Goal: Obtain resource: Download file/media

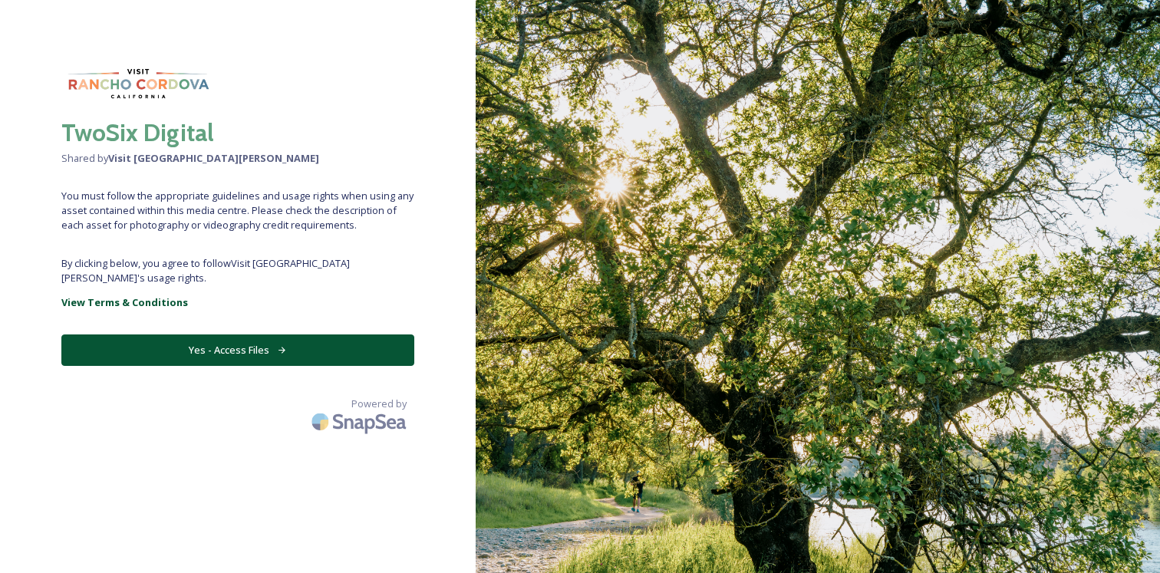
click at [304, 295] on link "View Terms & Conditions" at bounding box center [237, 302] width 353 height 18
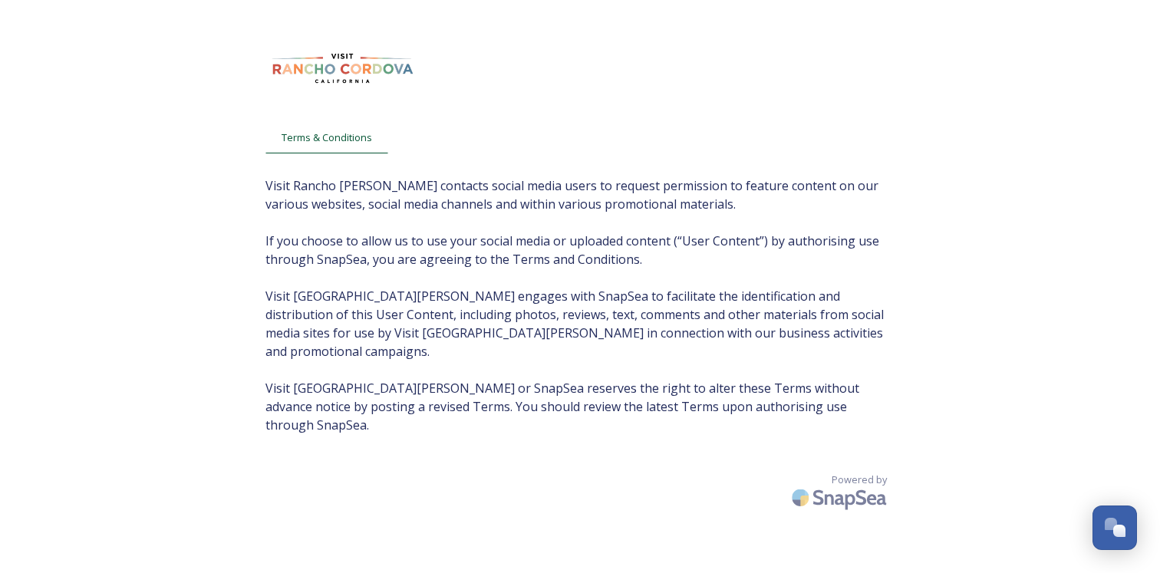
click at [687, 398] on div "Terms & Conditions Visit Rancho Cordova contacts social media users to request …" at bounding box center [580, 317] width 660 height 573
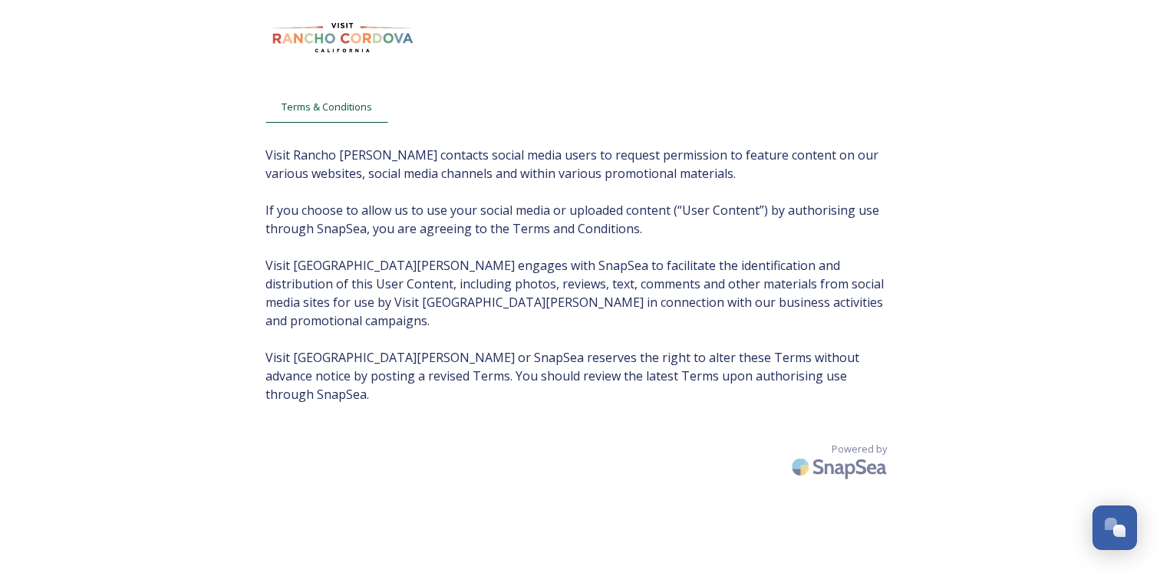
click at [568, 319] on span "Visit Rancho Cordova contacts social media users to request permission to featu…" at bounding box center [580, 275] width 629 height 258
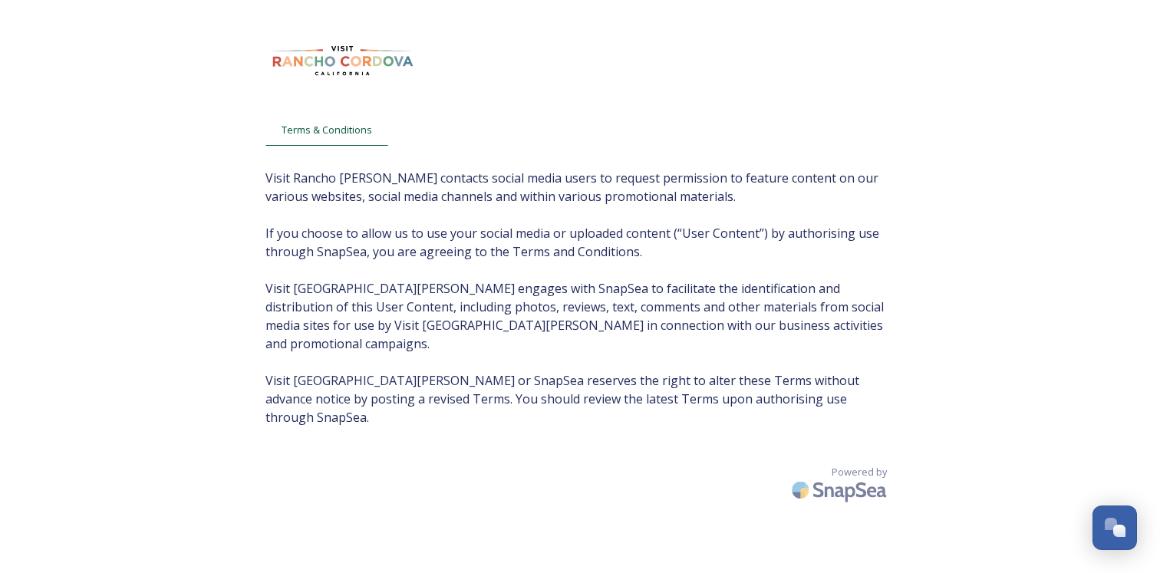
scroll to position [0, 0]
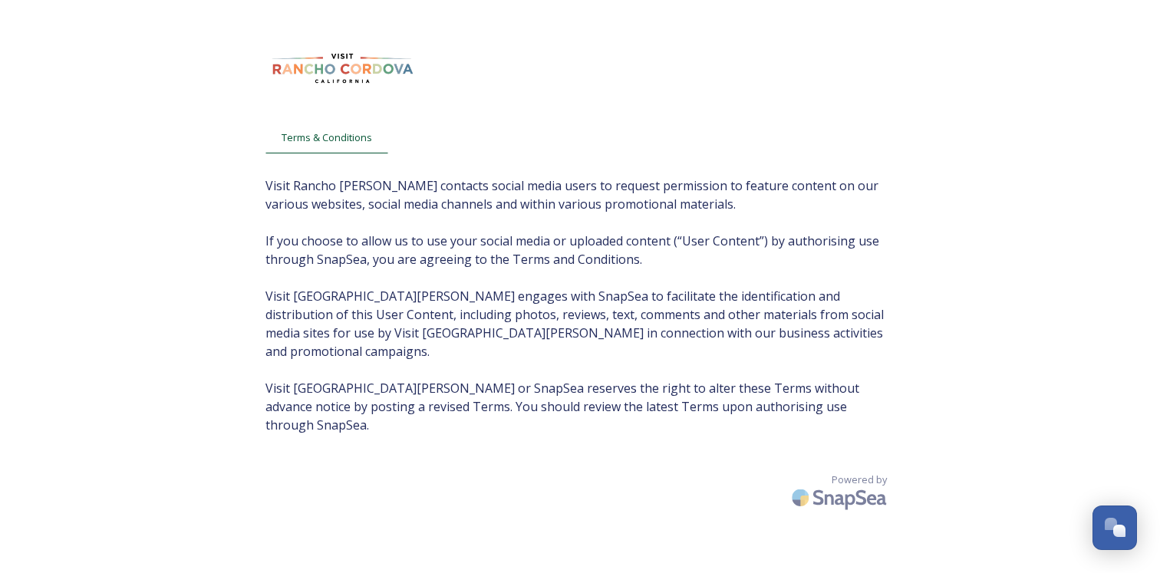
click at [476, 337] on span "Visit Rancho Cordova contacts social media users to request permission to featu…" at bounding box center [580, 306] width 629 height 258
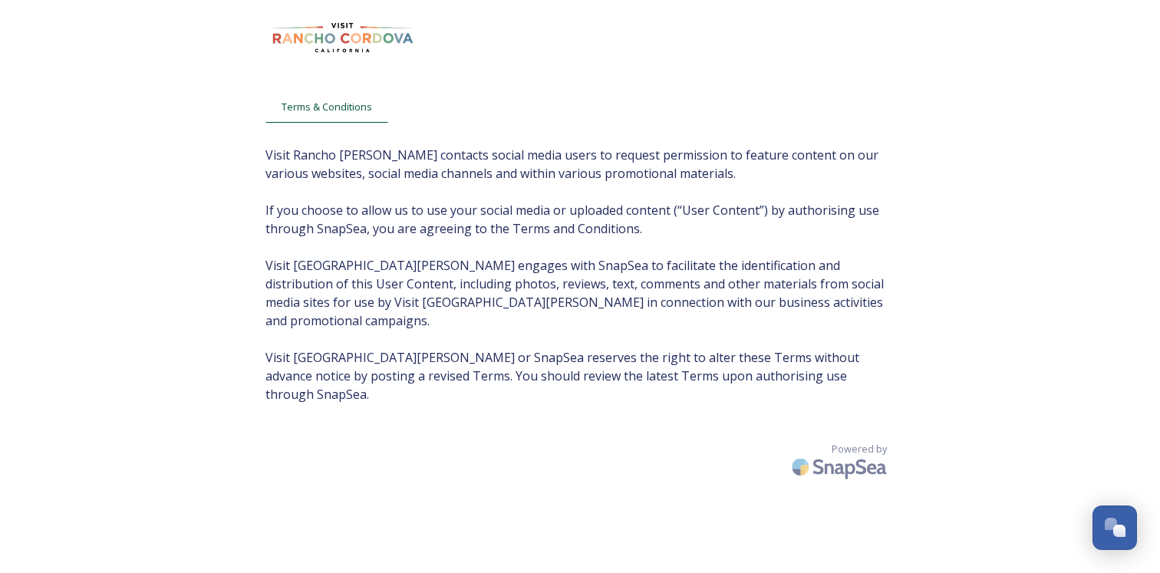
click at [493, 373] on div "Terms & Conditions Visit Rancho Cordova contacts social media users to request …" at bounding box center [580, 286] width 660 height 573
click at [332, 107] on span "Terms & Conditions" at bounding box center [327, 107] width 91 height 15
click at [384, 162] on span "Visit Rancho [PERSON_NAME] contacts social media users to request permission to…" at bounding box center [580, 275] width 629 height 258
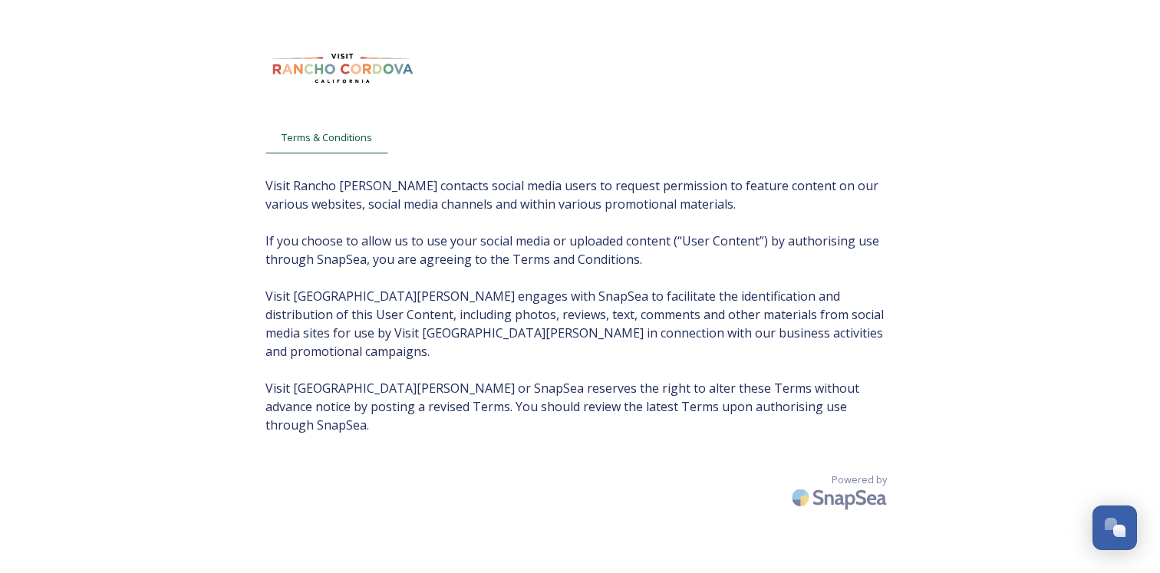
click at [318, 51] on img at bounding box center [343, 68] width 154 height 45
click at [325, 72] on img at bounding box center [343, 68] width 154 height 45
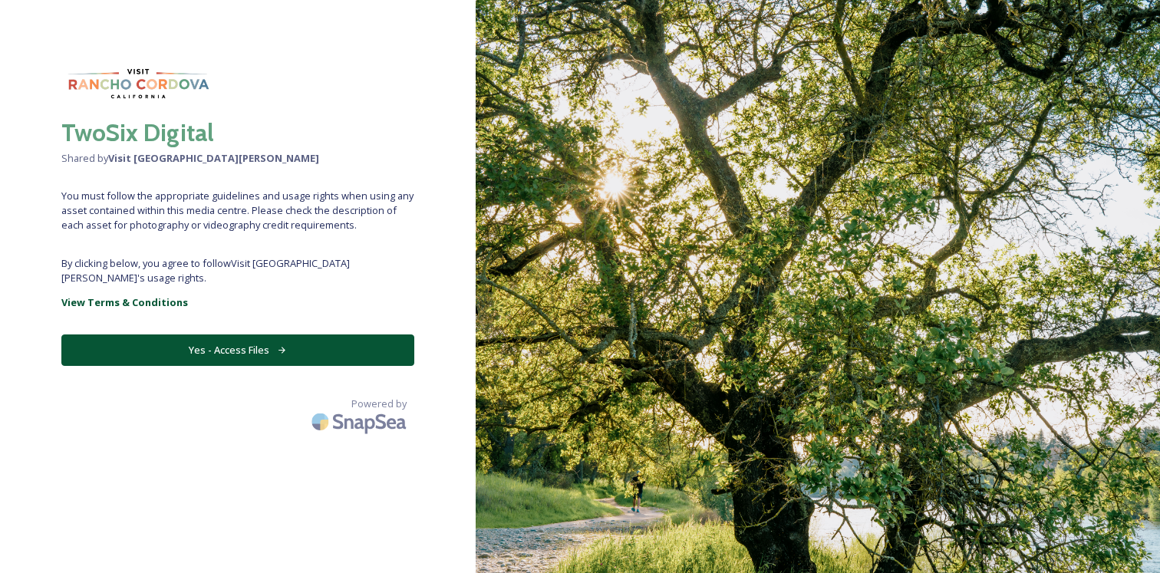
click at [244, 335] on button "Yes - Access Files" at bounding box center [237, 350] width 353 height 31
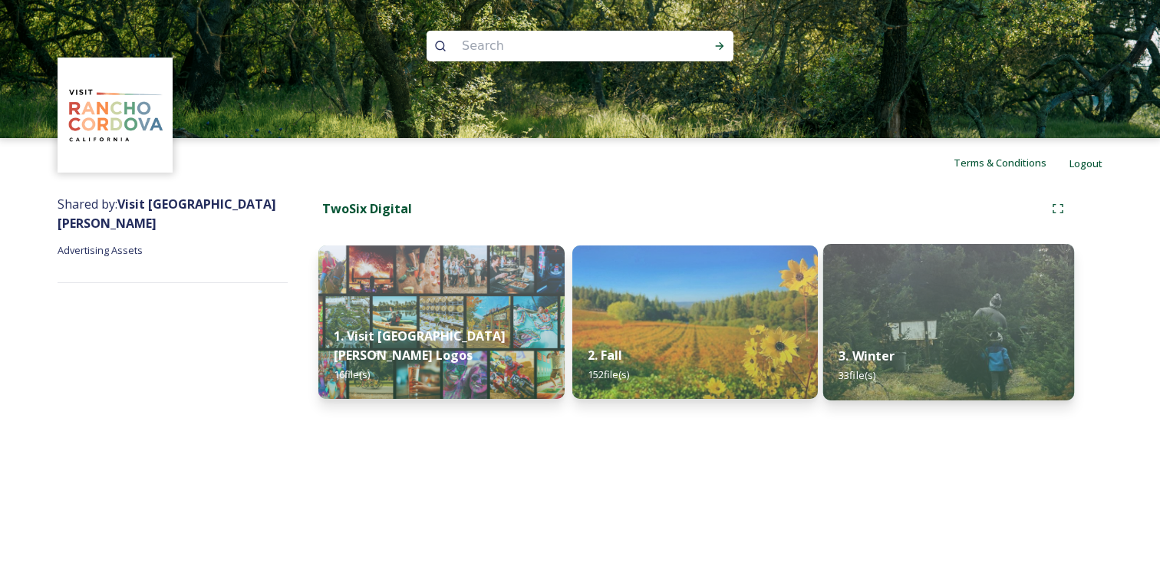
click at [882, 322] on img at bounding box center [949, 322] width 251 height 157
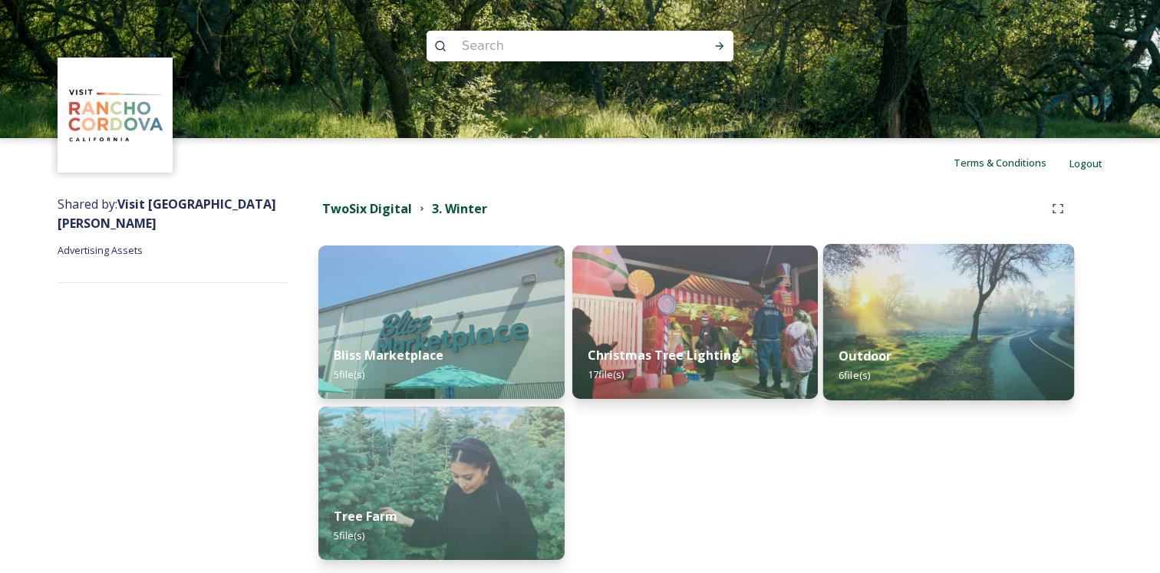
click at [924, 299] on img at bounding box center [949, 322] width 251 height 157
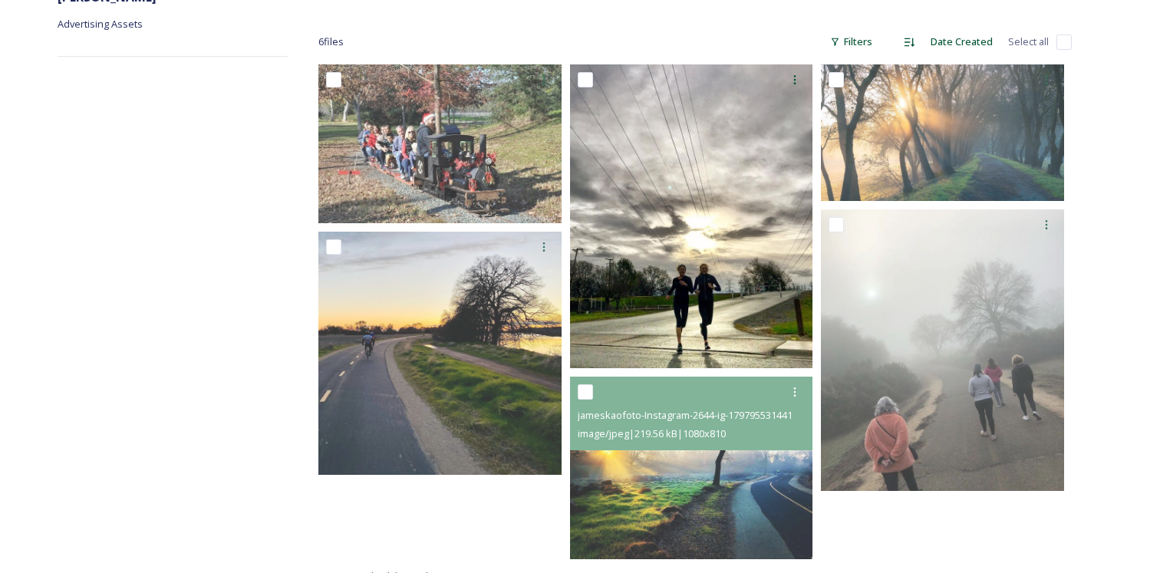
scroll to position [213, 0]
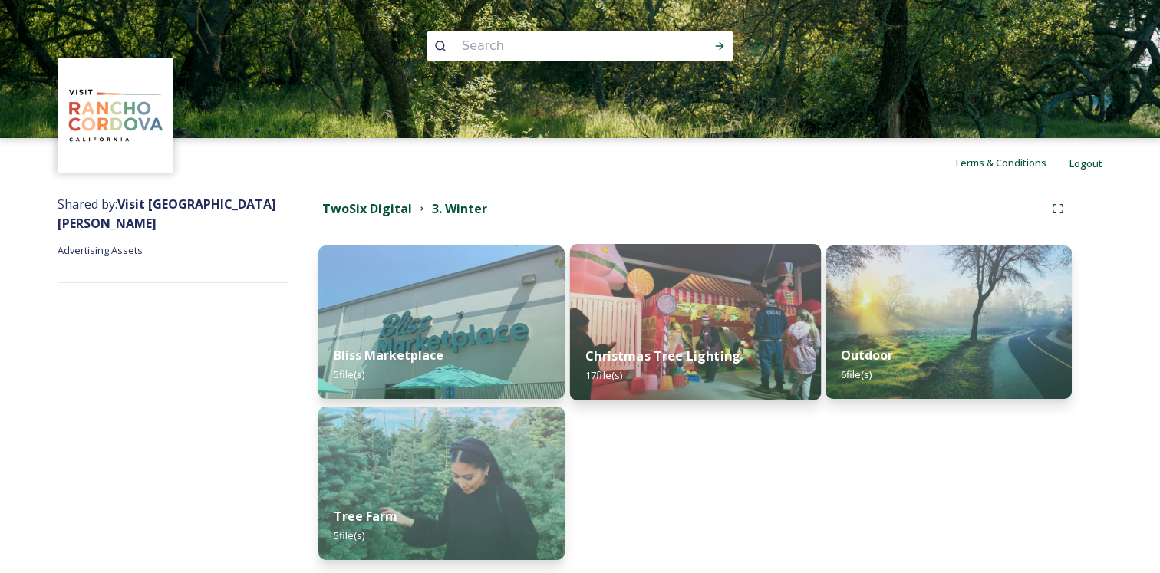
click at [661, 307] on img at bounding box center [694, 322] width 251 height 157
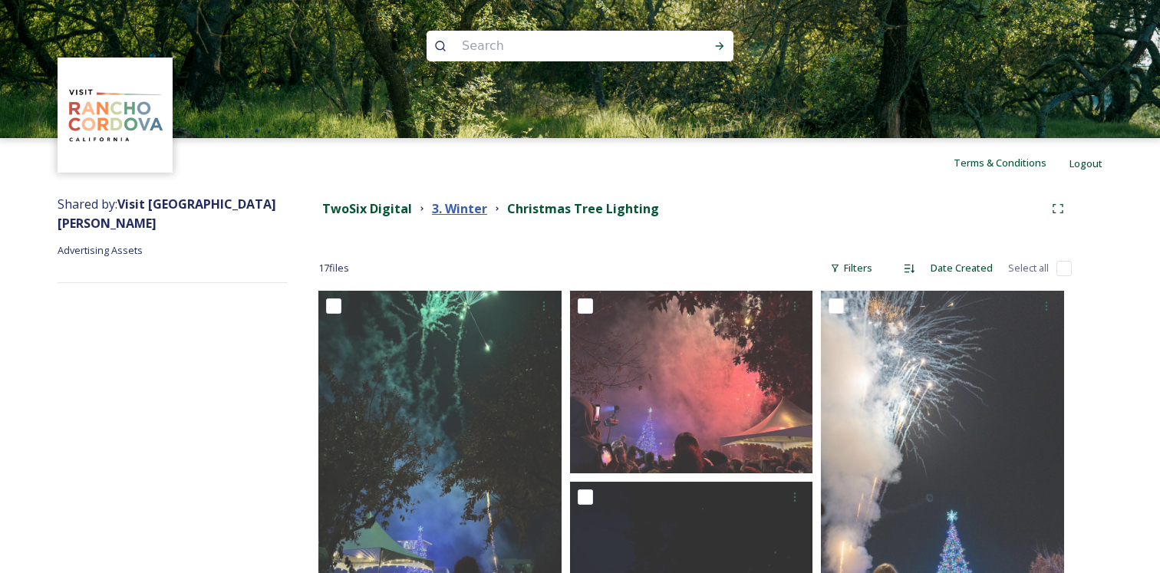
click at [467, 206] on strong "3. Winter" at bounding box center [459, 208] width 55 height 17
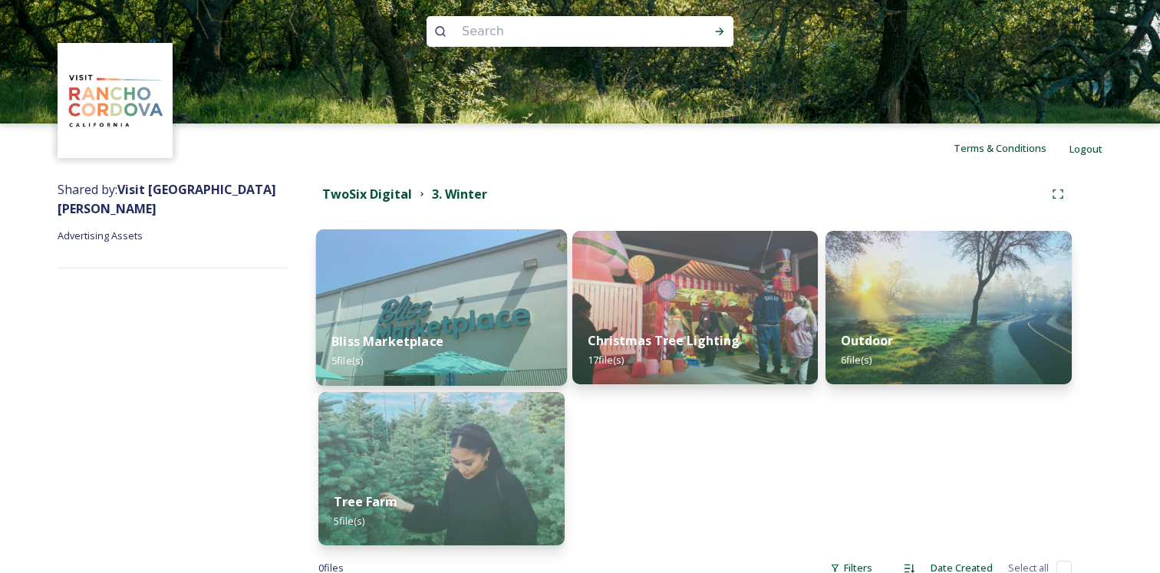
scroll to position [32, 0]
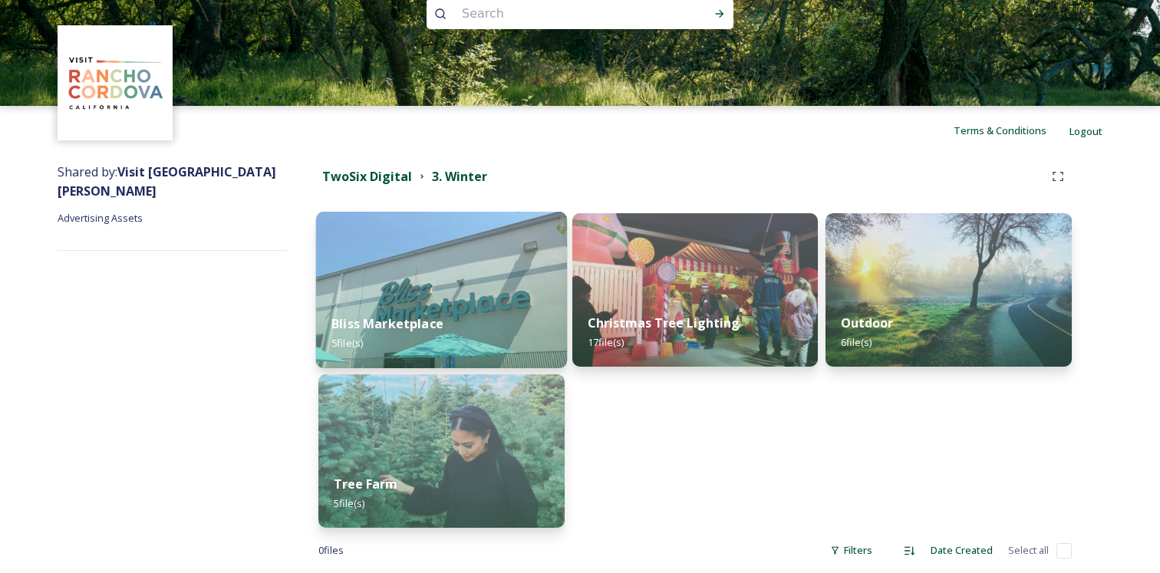
click at [482, 315] on div "Bliss Marketplace 5 file(s)" at bounding box center [441, 334] width 251 height 70
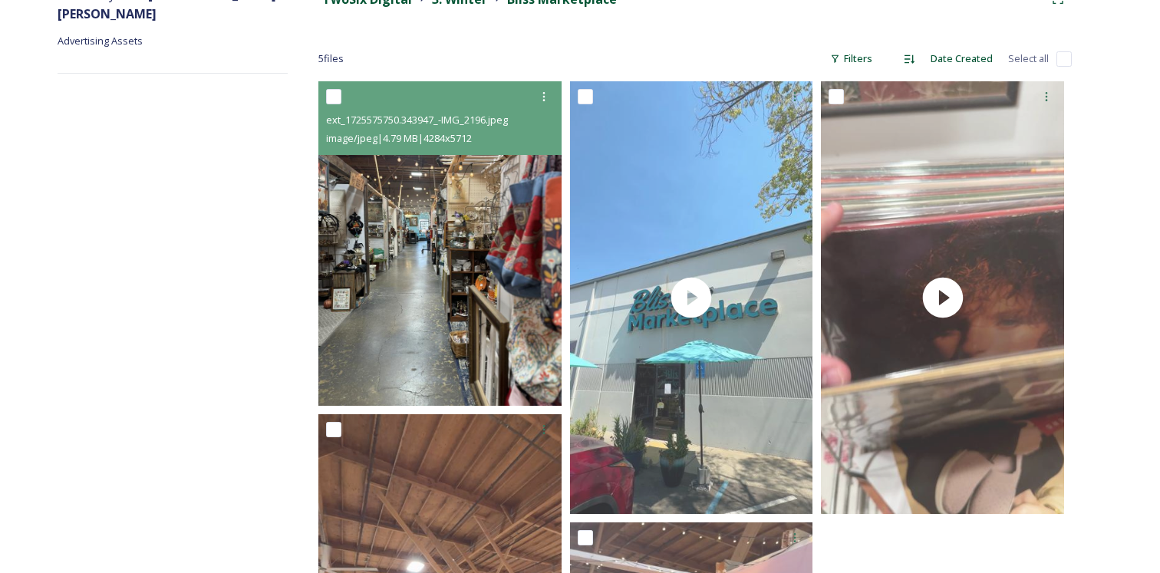
scroll to position [121, 0]
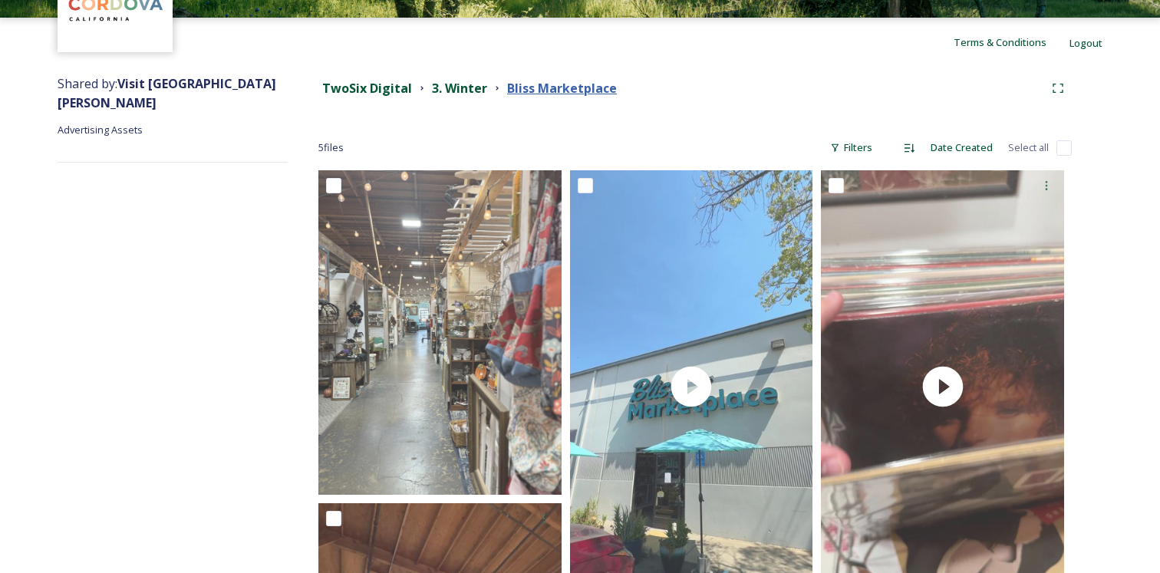
click at [540, 80] on strong "Bliss Marketplace" at bounding box center [562, 88] width 110 height 17
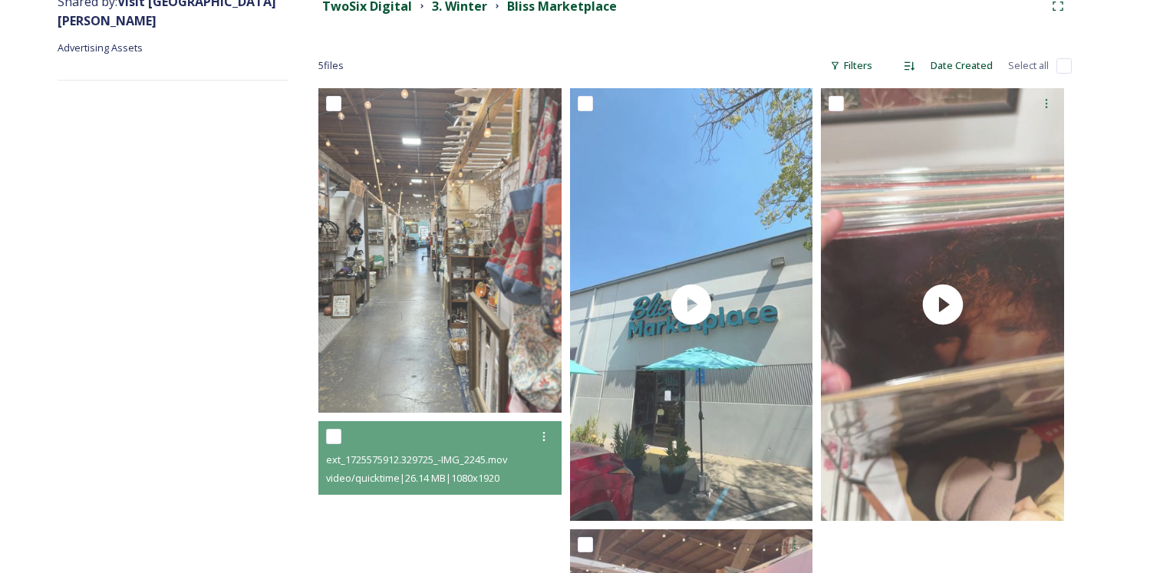
scroll to position [181, 0]
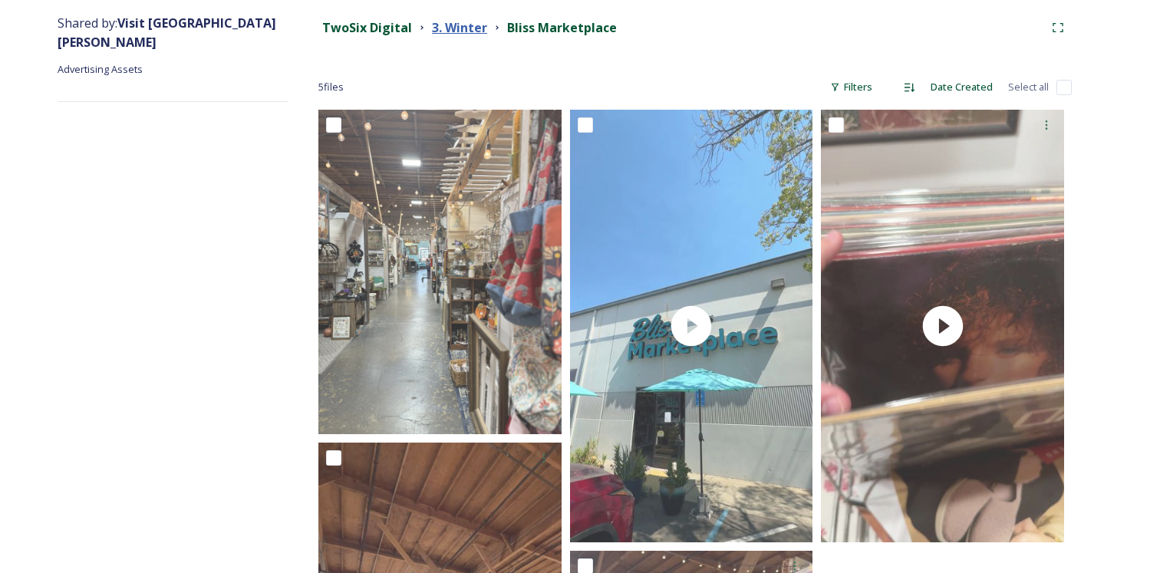
click at [455, 34] on strong "3. Winter" at bounding box center [459, 27] width 55 height 17
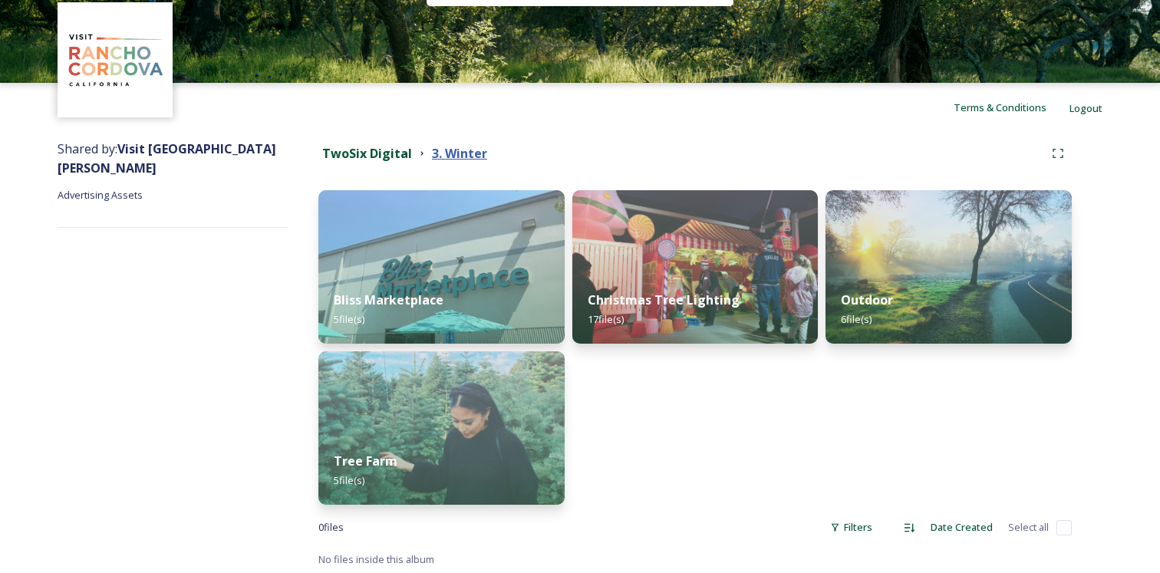
scroll to position [58, 0]
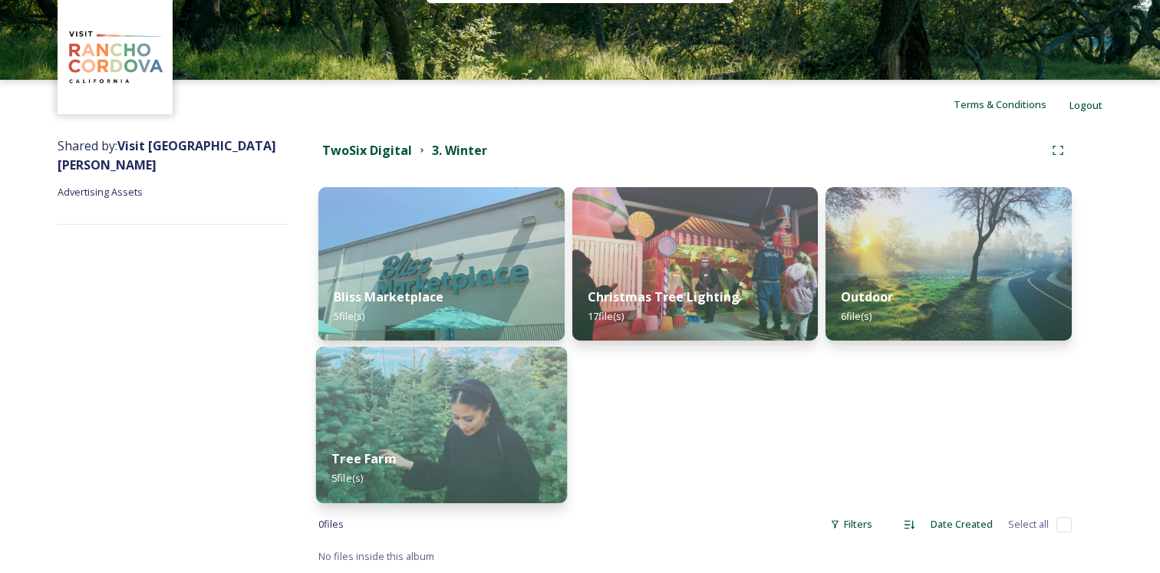
click at [407, 424] on img at bounding box center [441, 425] width 251 height 157
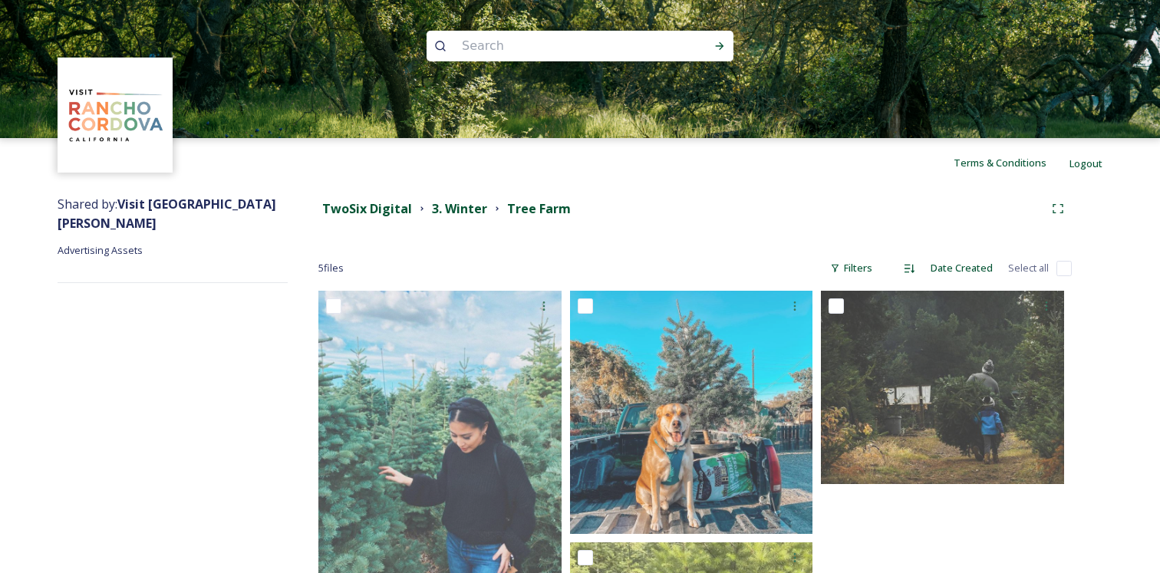
click at [728, 230] on div "TwoSix Digital 3. Winter Tree Farm 5 file s Filters Date Created Select all You…" at bounding box center [695, 555] width 815 height 736
click at [518, 204] on strong "Tree Farm" at bounding box center [539, 208] width 64 height 17
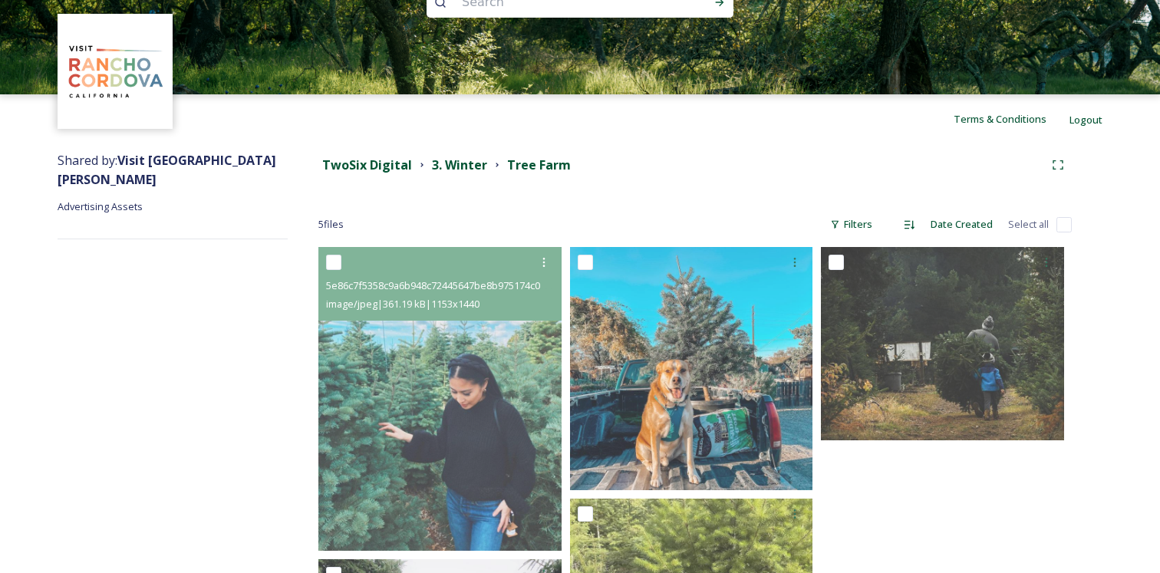
scroll to position [14, 0]
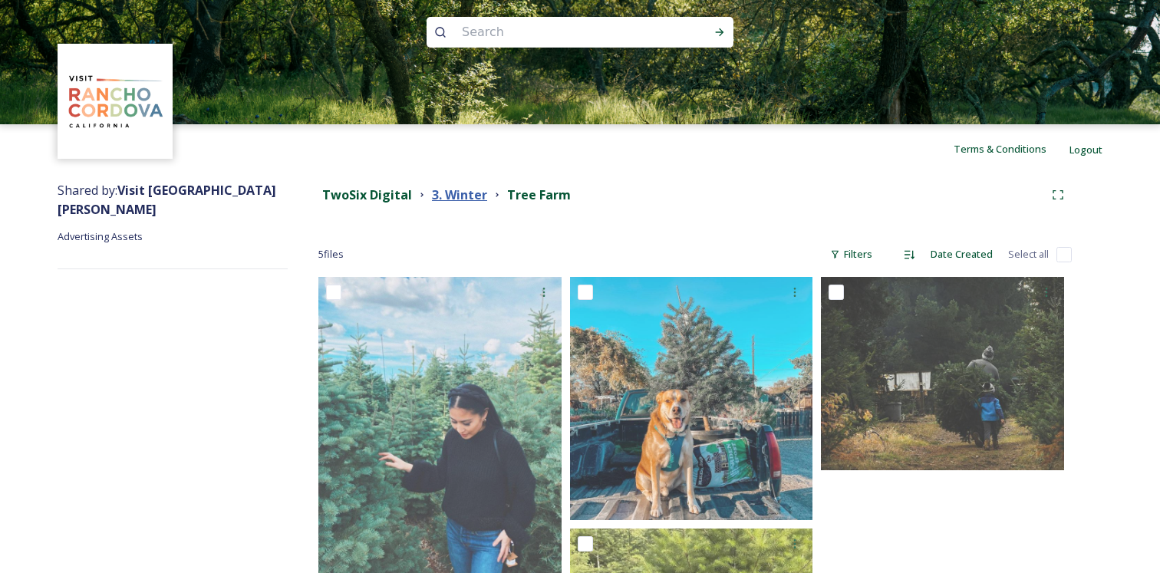
click at [465, 197] on strong "3. Winter" at bounding box center [459, 195] width 55 height 17
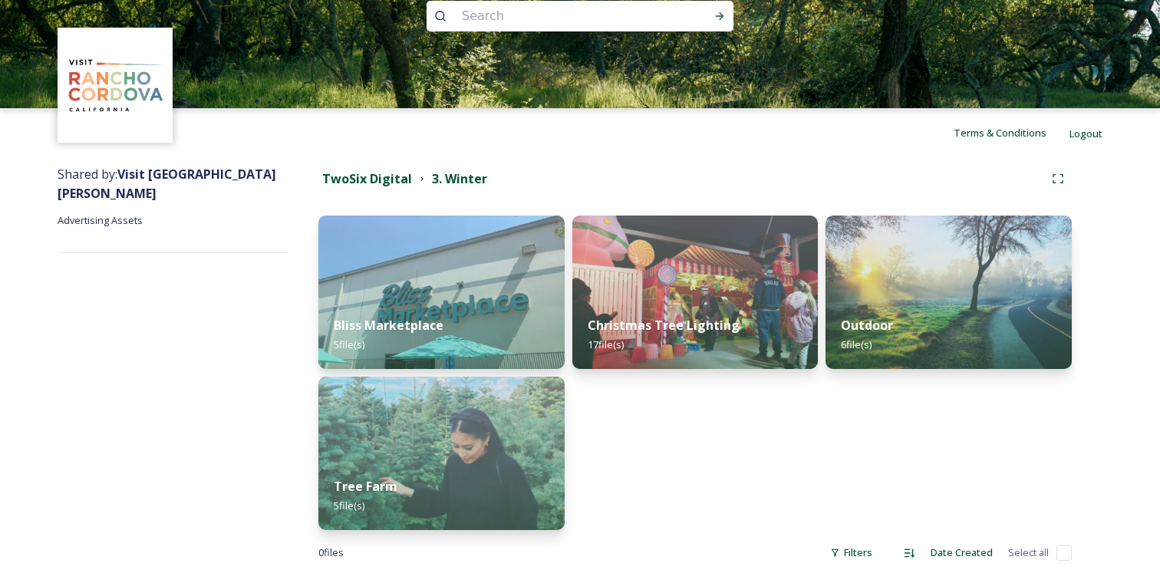
scroll to position [36, 0]
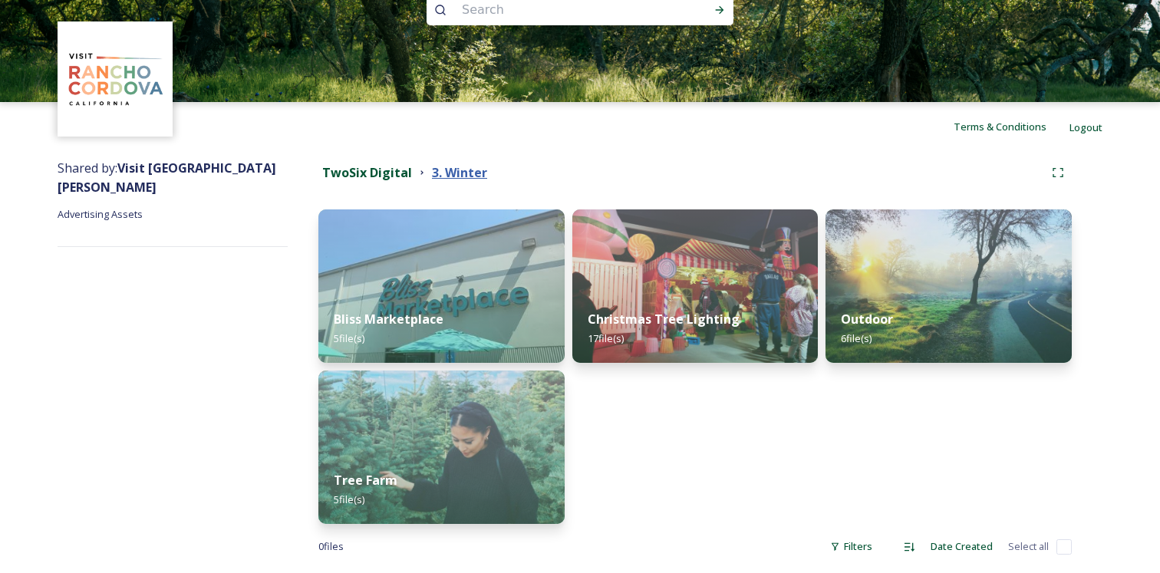
click at [451, 170] on strong "3. Winter" at bounding box center [459, 172] width 55 height 17
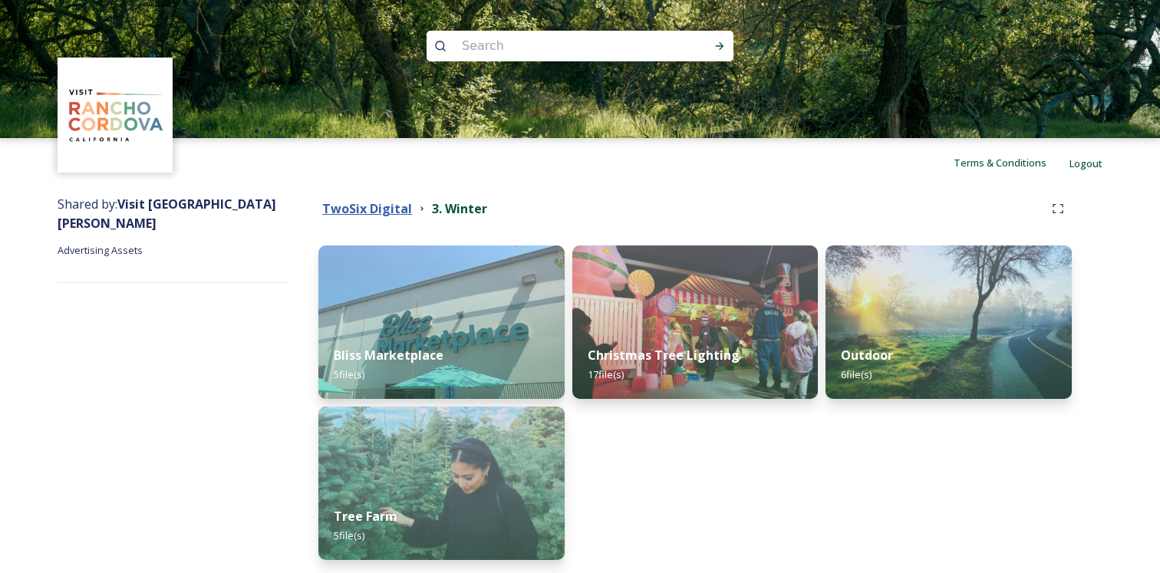
click at [394, 212] on strong "TwoSix Digital" at bounding box center [367, 208] width 90 height 17
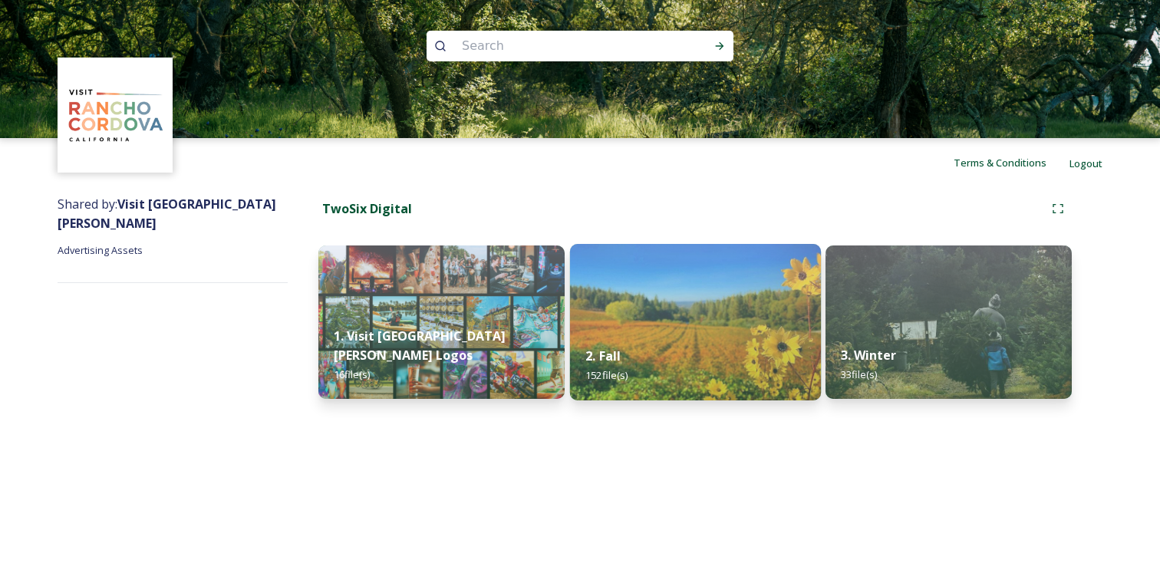
click at [701, 335] on div "2. Fall 152 file(s)" at bounding box center [694, 366] width 251 height 70
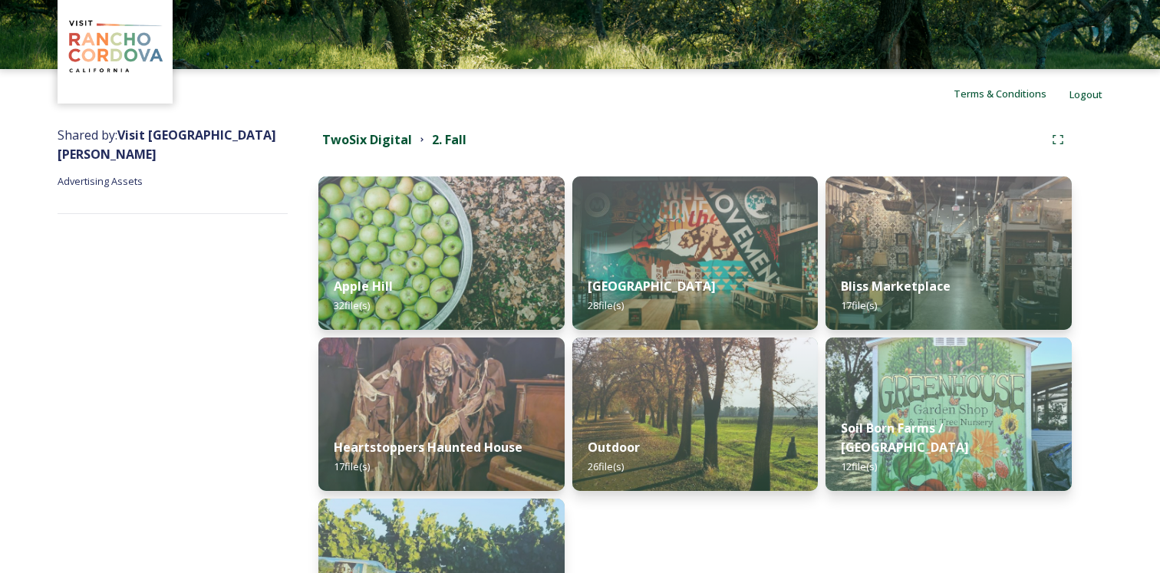
scroll to position [220, 0]
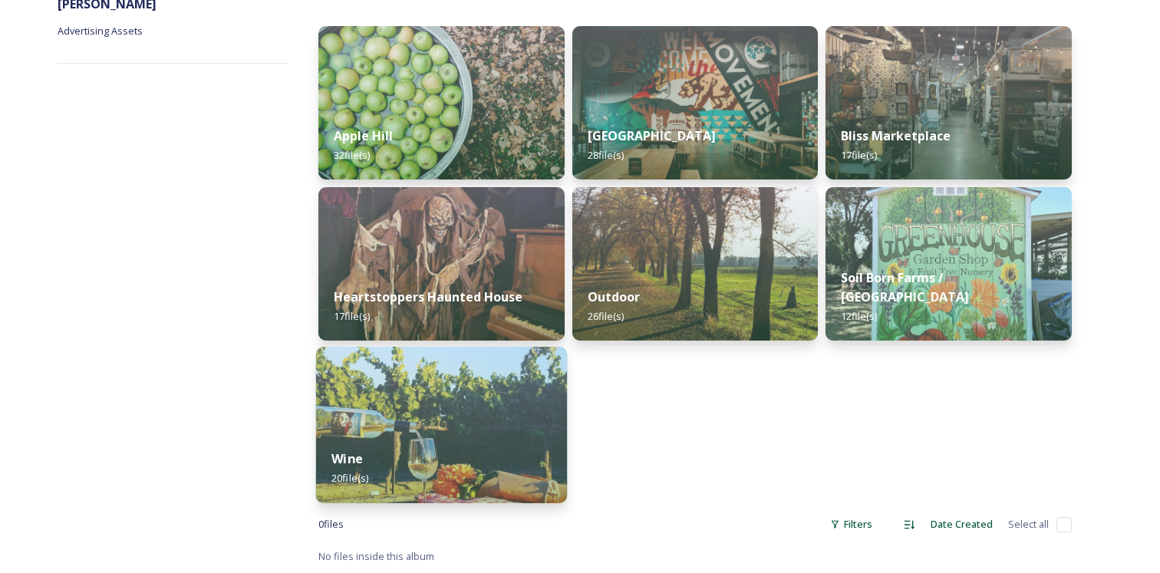
click at [484, 422] on img at bounding box center [441, 425] width 251 height 157
